Goal: Information Seeking & Learning: Learn about a topic

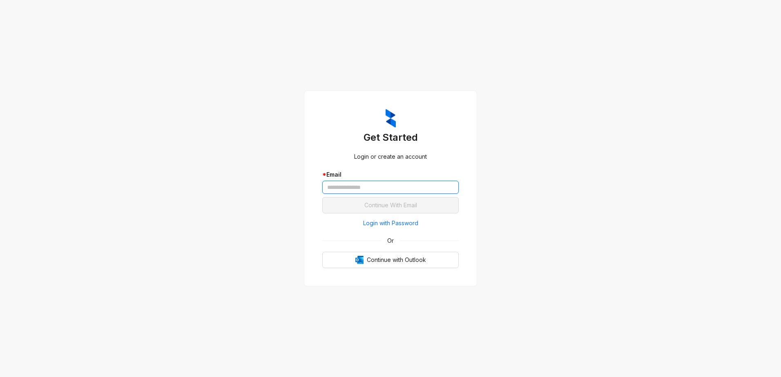
click at [346, 188] on input "text" at bounding box center [390, 187] width 136 height 13
type input "**********"
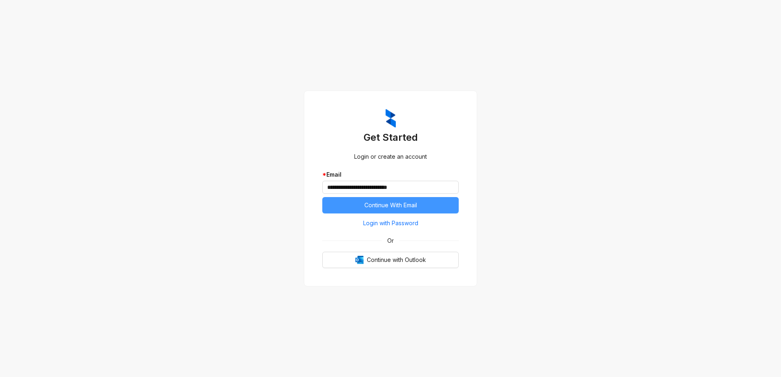
click at [355, 208] on button "Continue With Email" at bounding box center [390, 205] width 136 height 16
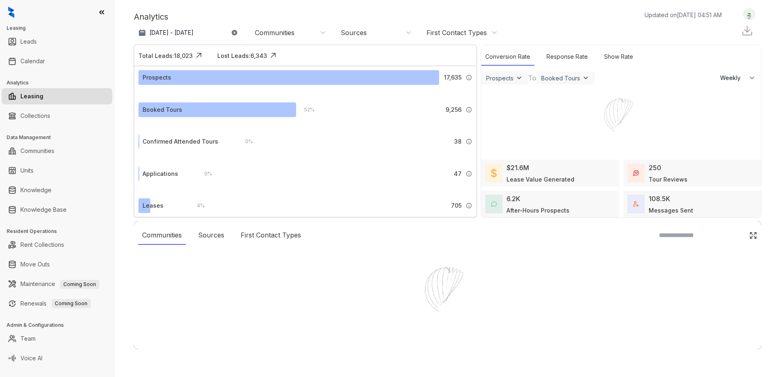
select select "******"
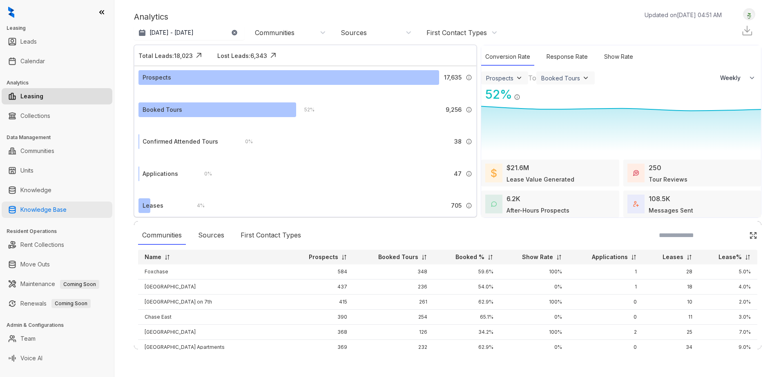
click at [40, 208] on link "Knowledge Base" at bounding box center [43, 210] width 46 height 16
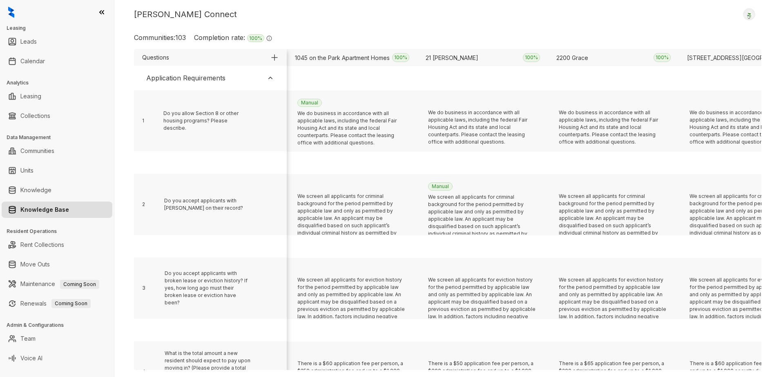
click at [270, 78] on img at bounding box center [270, 78] width 8 height 8
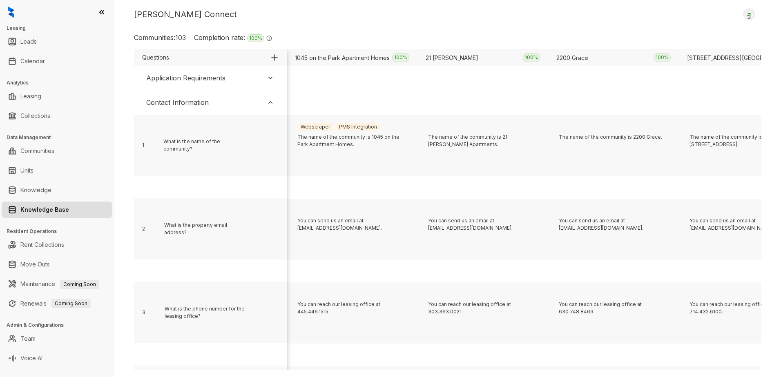
click at [270, 100] on img at bounding box center [270, 102] width 8 height 8
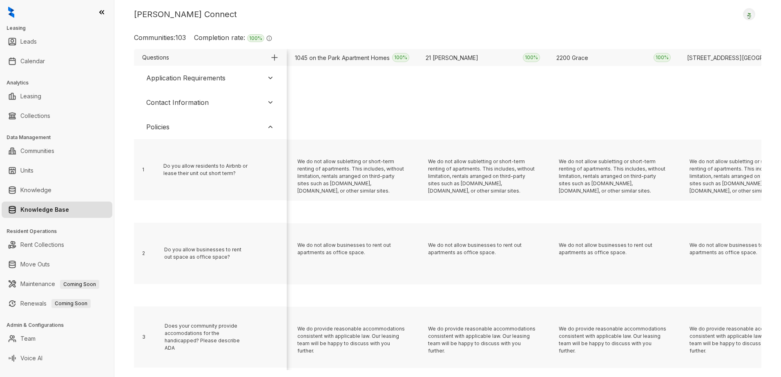
click at [267, 127] on img at bounding box center [270, 127] width 8 height 8
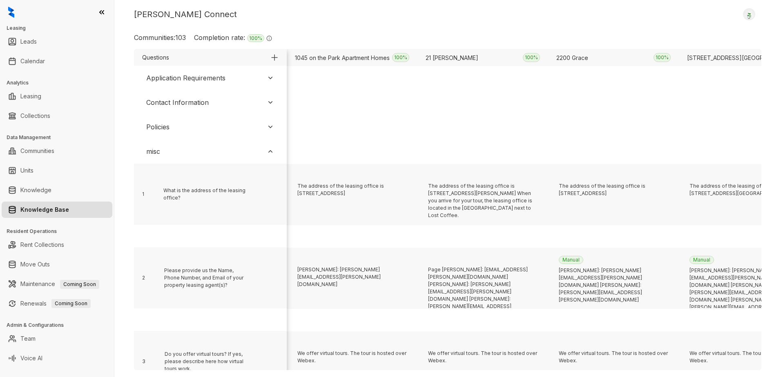
click at [271, 152] on img at bounding box center [270, 151] width 8 height 8
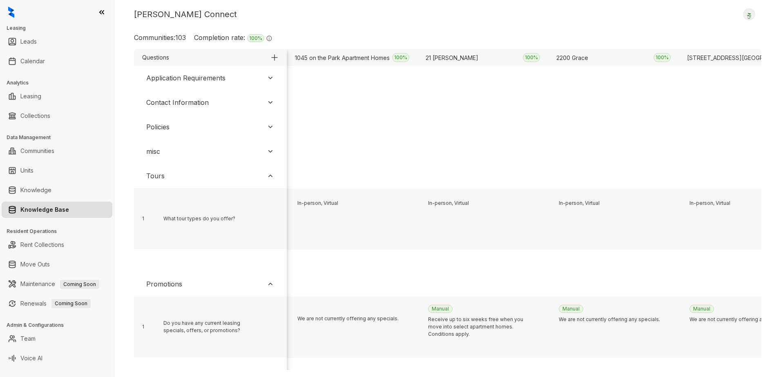
click at [271, 176] on img at bounding box center [270, 176] width 8 height 8
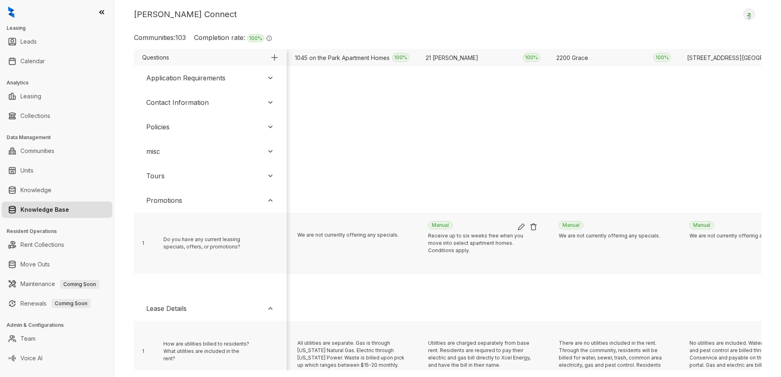
click at [461, 249] on div "Receive up to six weeks free when you move into select apartment homes. Conditi…" at bounding box center [482, 256] width 109 height 48
click at [344, 165] on div "The address of the leasing office is [STREET_ADDRESS]" at bounding box center [352, 194] width 131 height 61
click at [334, 291] on div "[PERSON_NAME]: [PERSON_NAME][EMAIL_ADDRESS][PERSON_NAME][DOMAIN_NAME]" at bounding box center [351, 290] width 109 height 48
click at [42, 192] on link "Knowledge" at bounding box center [35, 190] width 31 height 16
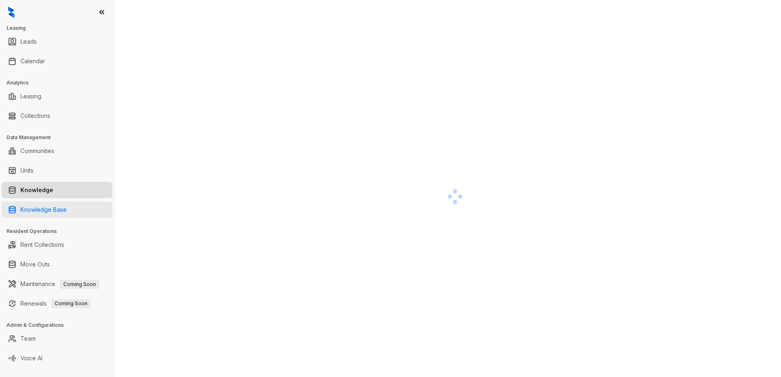
click at [66, 210] on link "Knowledge Base" at bounding box center [43, 210] width 46 height 16
